Goal: Find specific page/section: Find specific page/section

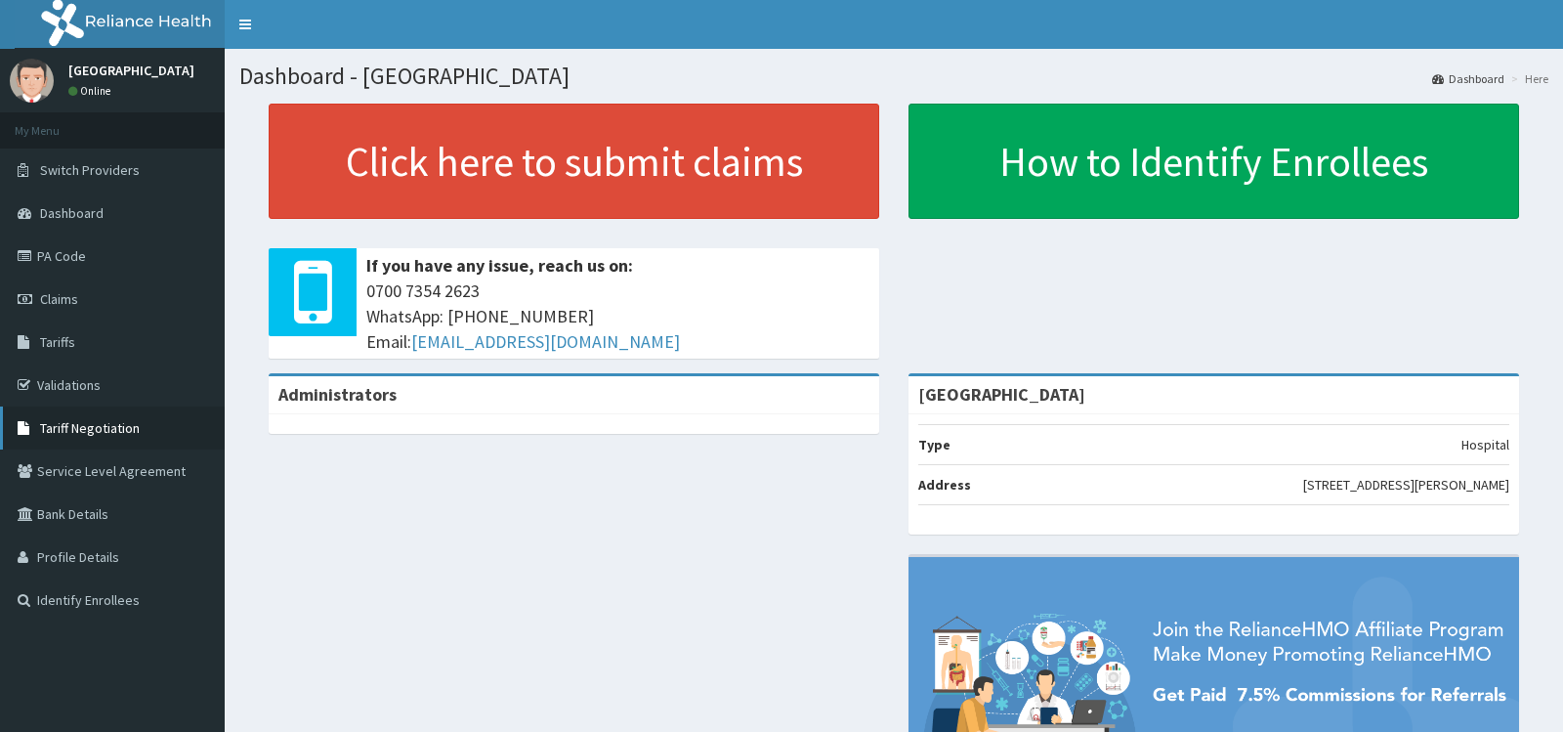
click at [87, 433] on span "Tariff Negotiation" at bounding box center [90, 428] width 100 height 18
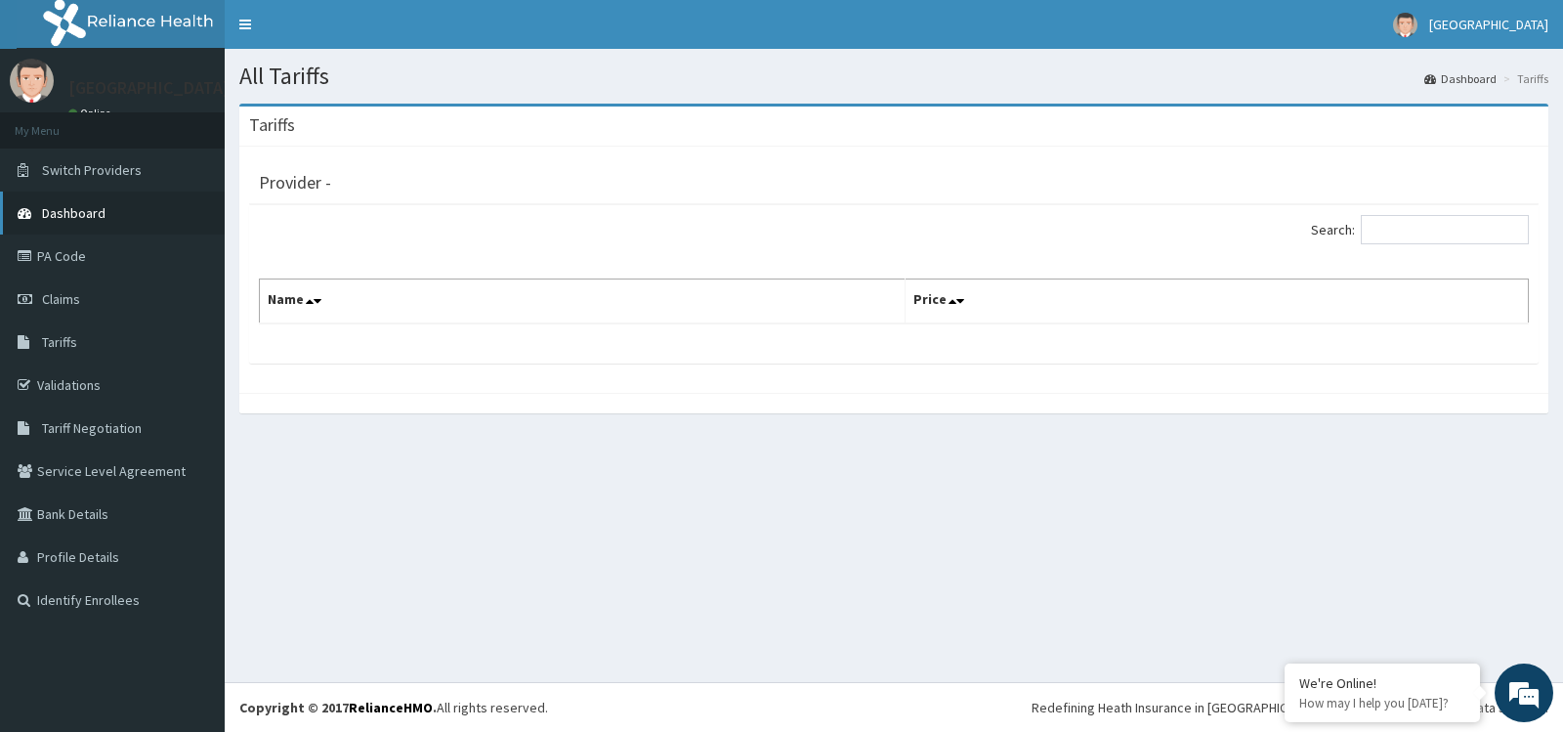
click at [85, 214] on span "Dashboard" at bounding box center [73, 213] width 63 height 18
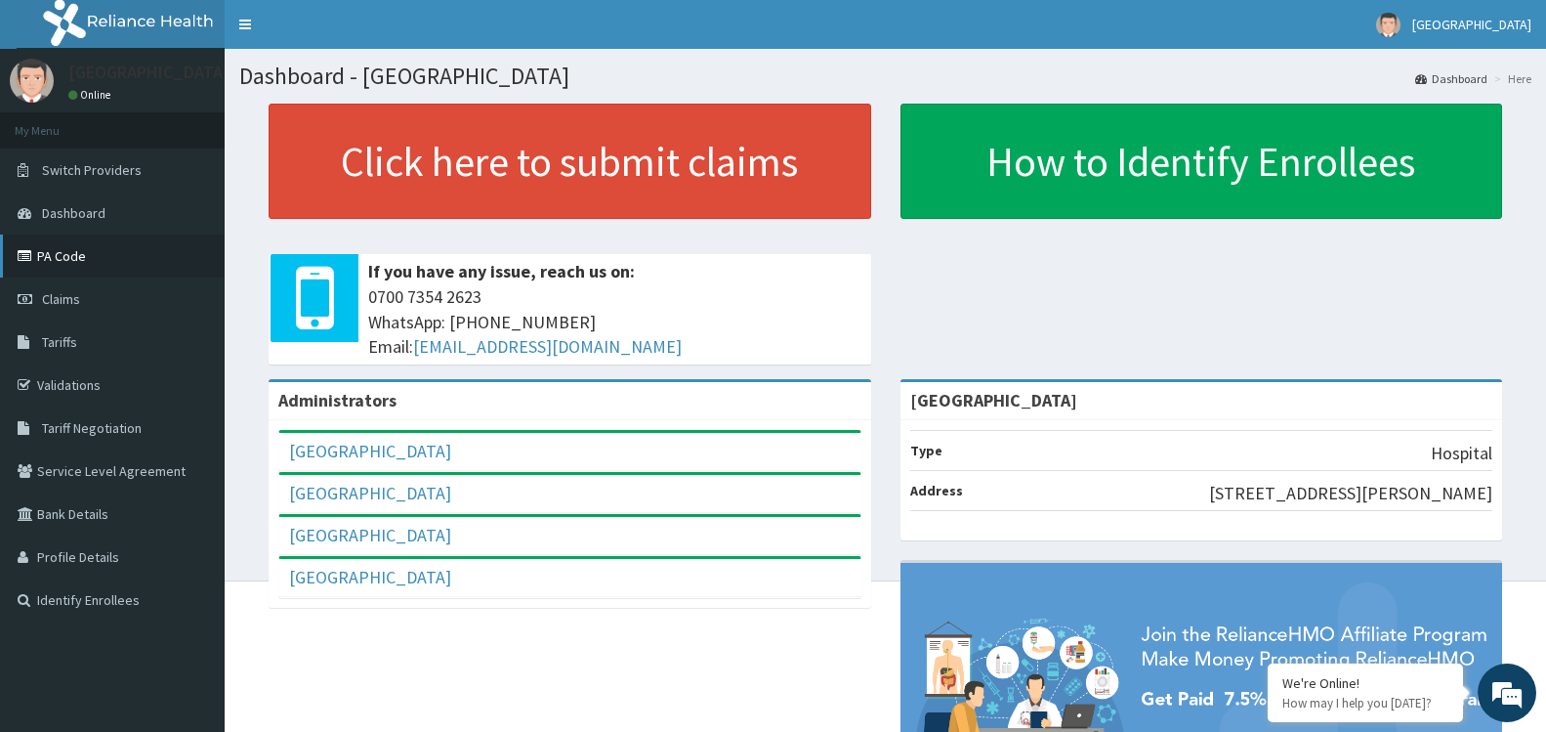
click at [59, 253] on link "PA Code" at bounding box center [112, 255] width 225 height 43
click at [85, 260] on link "PA Code" at bounding box center [112, 255] width 225 height 43
